Goal: Information Seeking & Learning: Learn about a topic

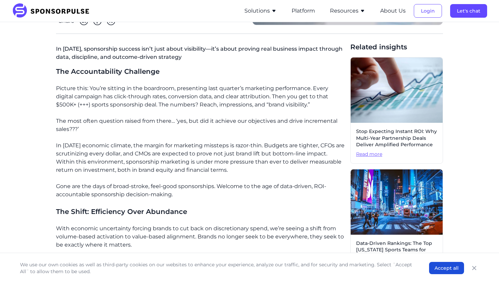
scroll to position [153, 0]
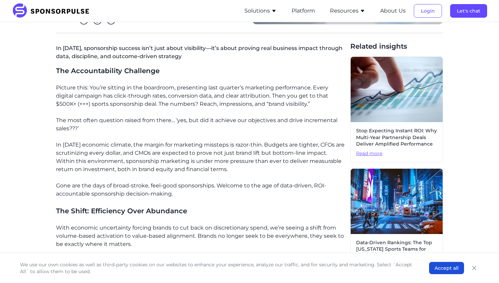
click at [95, 97] on p "Picture this: You’re sitting in the boardroom, presenting last quarter’s market…" at bounding box center [200, 96] width 289 height 24
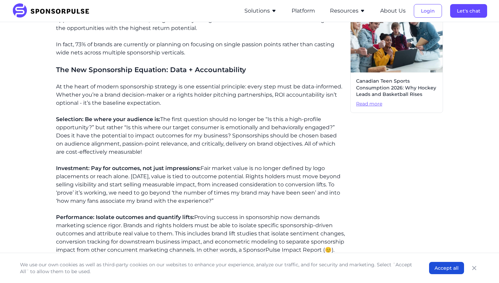
scroll to position [427, 0]
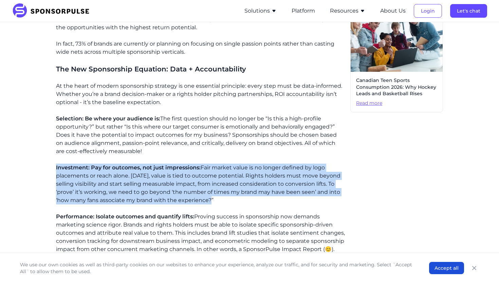
drag, startPoint x: 227, startPoint y: 200, endPoint x: 54, endPoint y: 166, distance: 176.1
click at [54, 166] on div "Home Insights Sponsorship ROI in [DATE]: Accountability, Efficiency, and Data-D…" at bounding box center [249, 76] width 465 height 951
copy p "Investment: Pay for outcomes, not just impressions: Fair market value is no lon…"
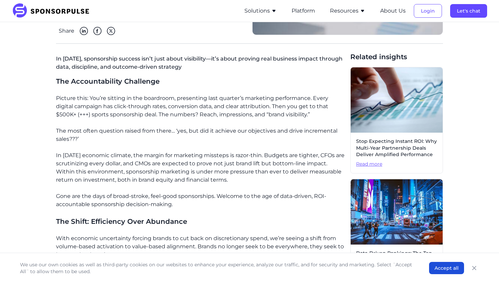
scroll to position [150, 0]
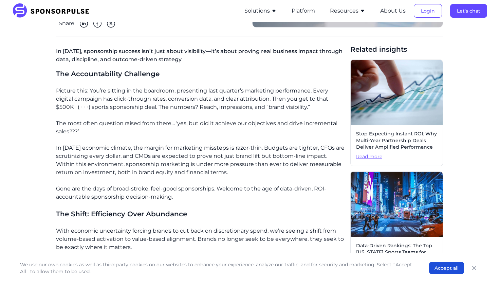
click at [125, 159] on p "In [DATE] economic climate, the margin for marketing missteps is razor-thin. Bu…" at bounding box center [200, 160] width 289 height 33
drag, startPoint x: 234, startPoint y: 169, endPoint x: 55, endPoint y: 91, distance: 194.9
copy div "Picture this: You’re sitting in the boardroom, presenting last quarter’s market…"
